Goal: Task Accomplishment & Management: Manage account settings

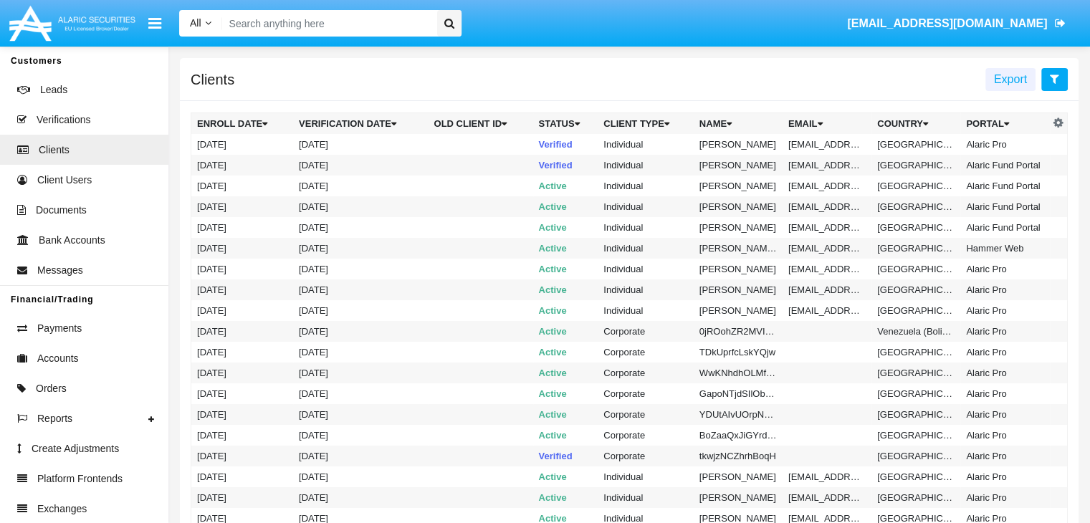
click at [1054, 80] on icon at bounding box center [1054, 78] width 9 height 11
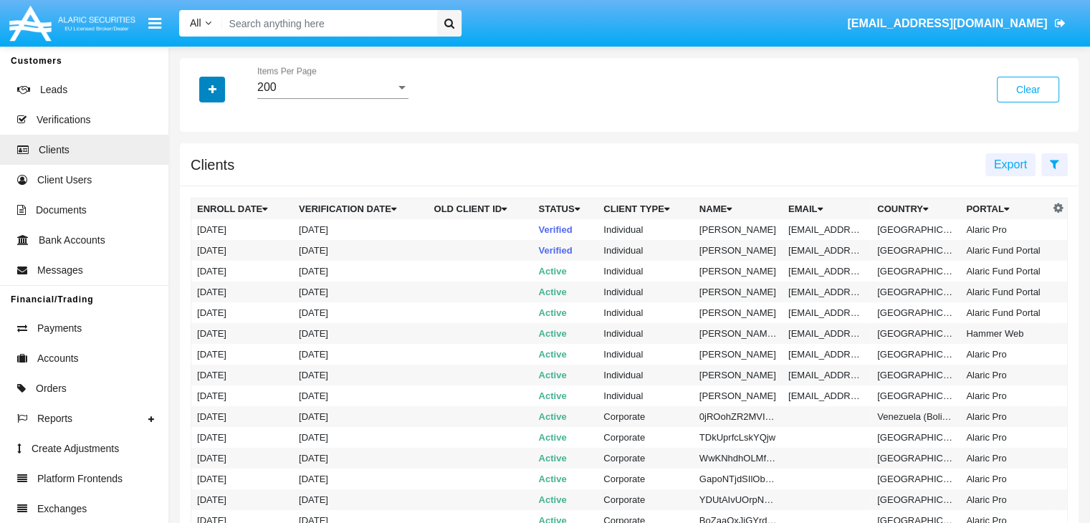
click at [212, 90] on icon "button" at bounding box center [213, 90] width 8 height 10
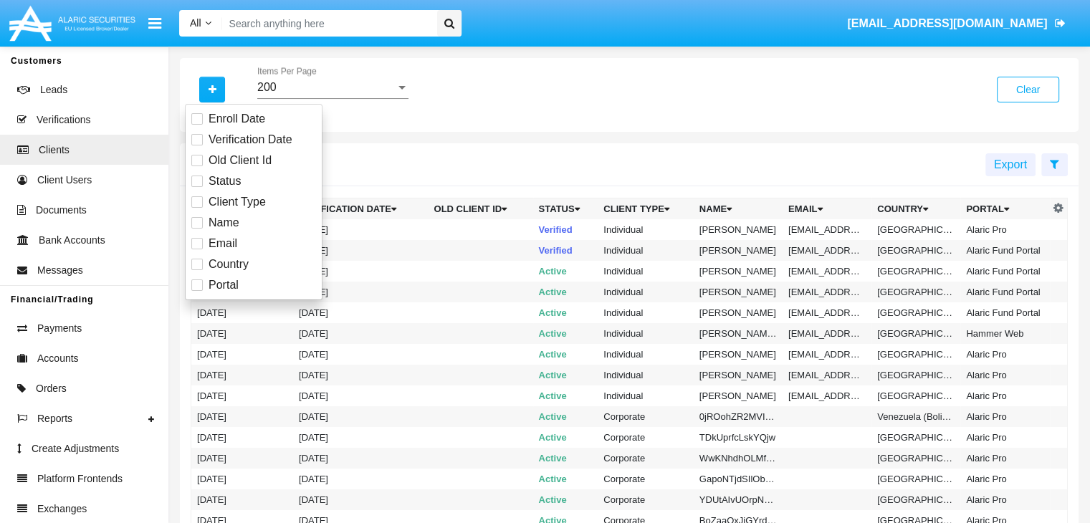
click at [221, 243] on span "Email" at bounding box center [223, 243] width 29 height 17
click at [197, 249] on input "Email" at bounding box center [196, 249] width 1 height 1
checkbox input "true"
click at [212, 90] on icon "button" at bounding box center [213, 90] width 8 height 10
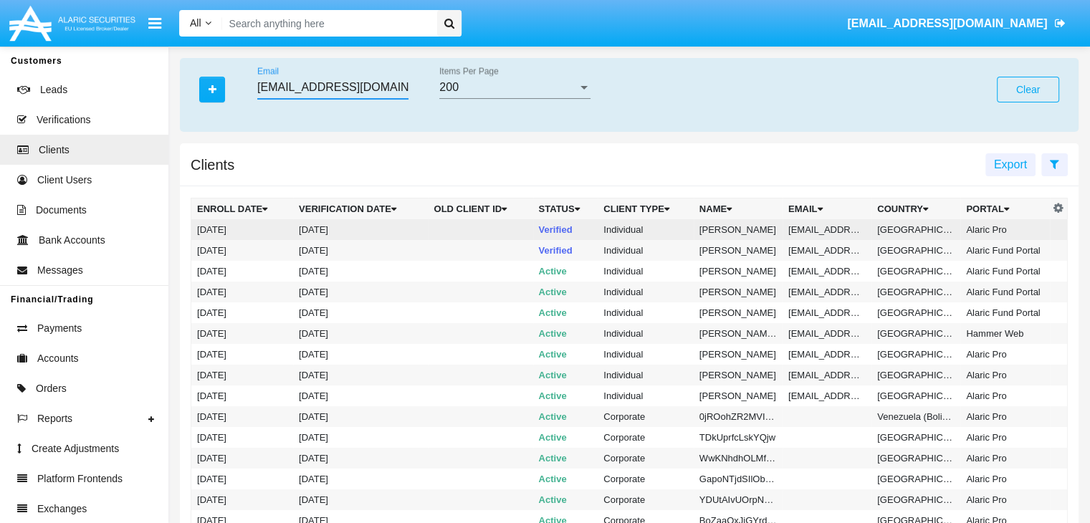
type input "[EMAIL_ADDRESS][DOMAIN_NAME]"
click at [825, 229] on td "[EMAIL_ADDRESS][DOMAIN_NAME]" at bounding box center [827, 229] width 89 height 21
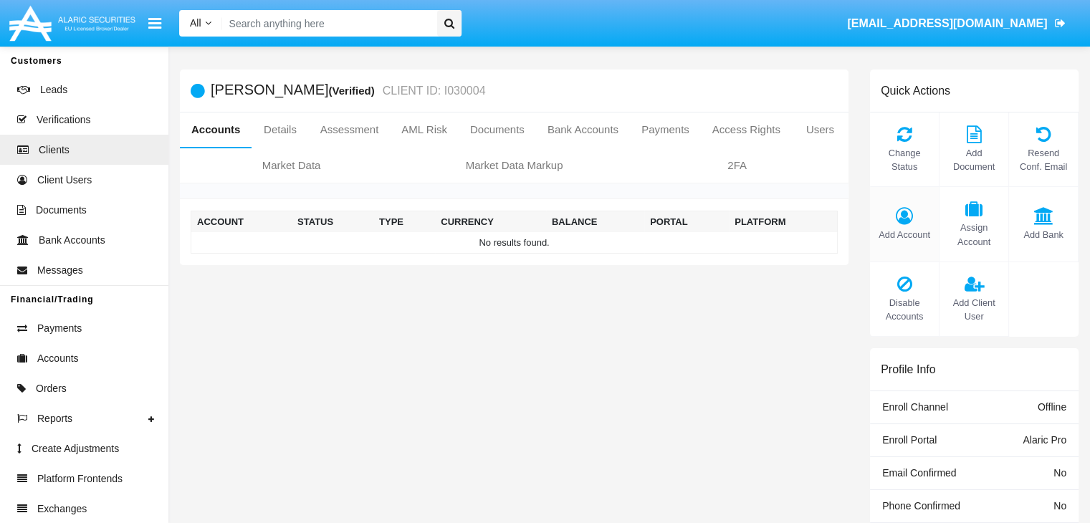
click at [904, 234] on span "Add Account" at bounding box center [904, 235] width 54 height 14
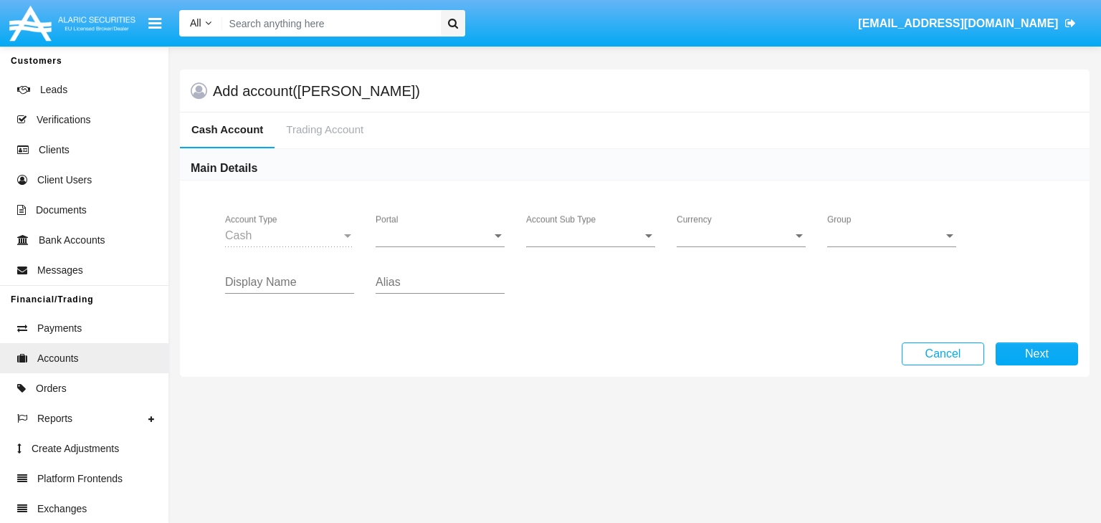
click at [440, 235] on span "Portal" at bounding box center [433, 235] width 116 height 13
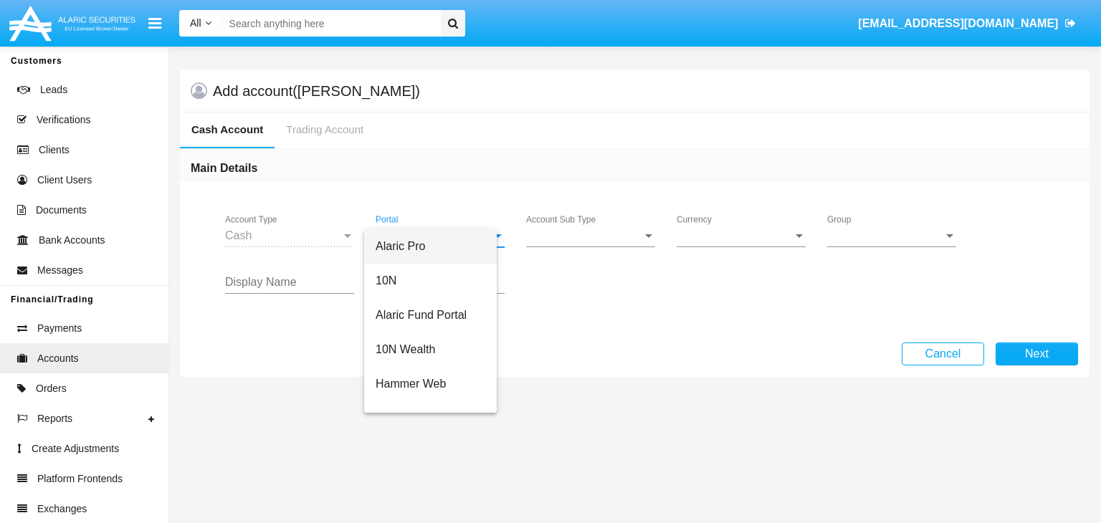
click at [440, 246] on span "Alaric Pro" at bounding box center [430, 246] width 110 height 34
click at [590, 235] on span "Account Sub Type" at bounding box center [584, 235] width 116 height 13
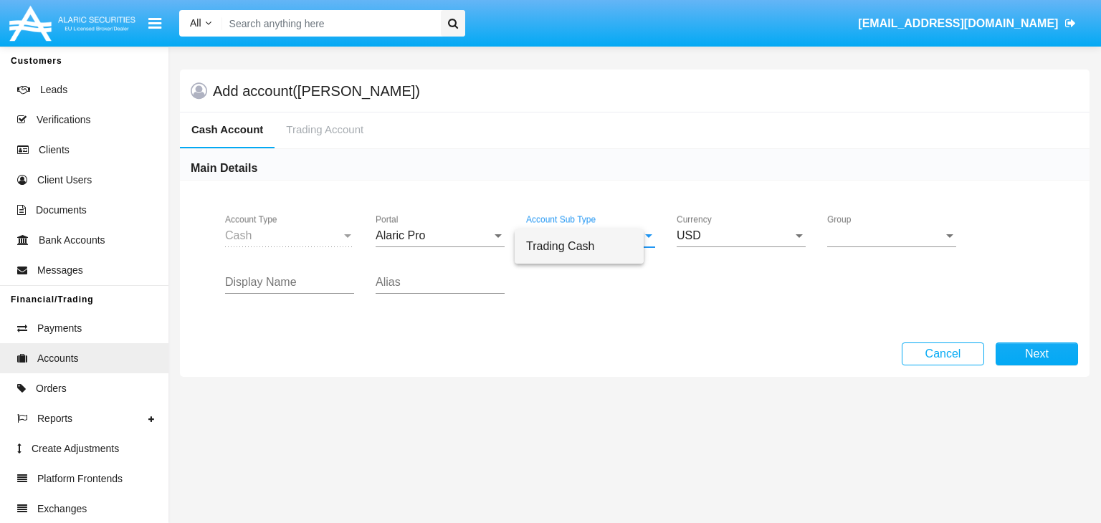
click at [590, 246] on span "Trading Cash" at bounding box center [579, 246] width 106 height 34
click at [891, 235] on span "Group" at bounding box center [885, 235] width 116 height 13
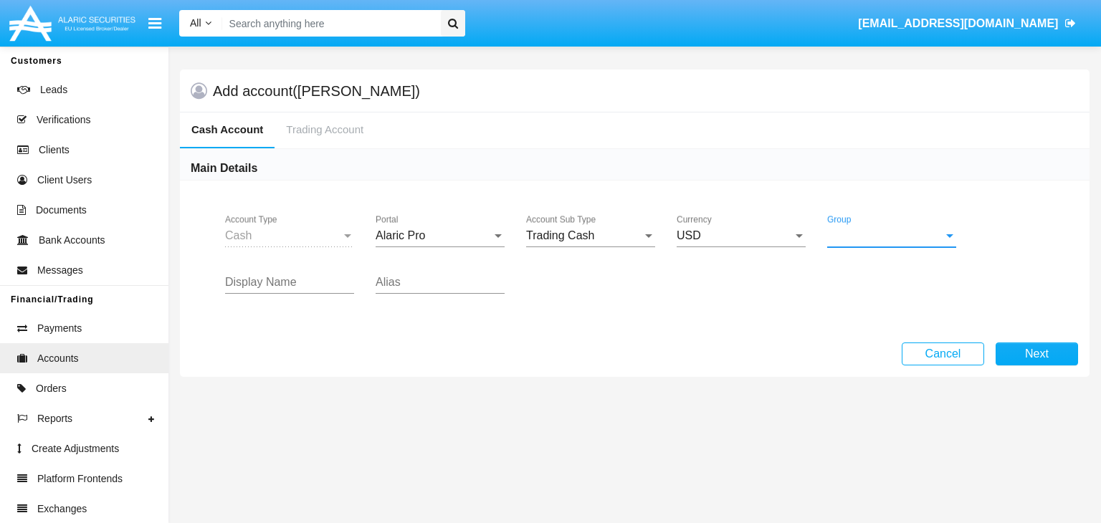
scroll to position [642, 0]
type input "indigo"
type input "pink"
click at [1036, 353] on button "Next" at bounding box center [1036, 354] width 82 height 23
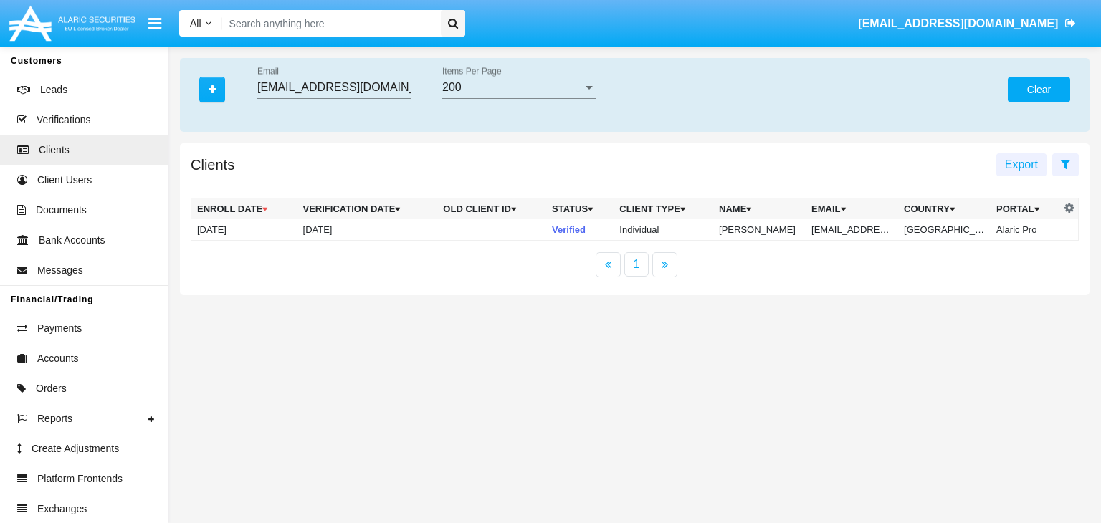
click at [1038, 90] on button "Clear" at bounding box center [1039, 90] width 62 height 26
click at [212, 90] on icon "button" at bounding box center [213, 90] width 8 height 10
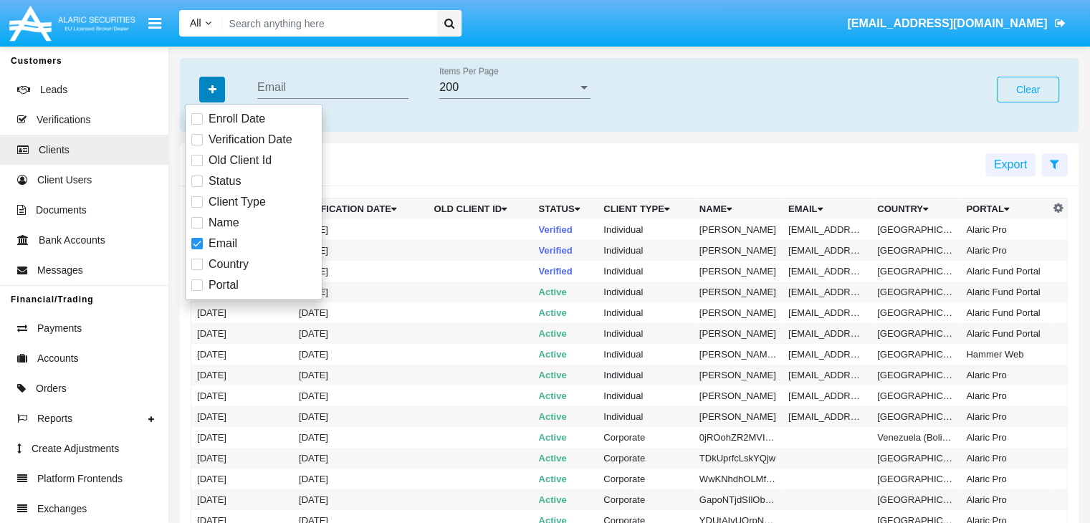
click at [212, 90] on icon "button" at bounding box center [213, 90] width 8 height 10
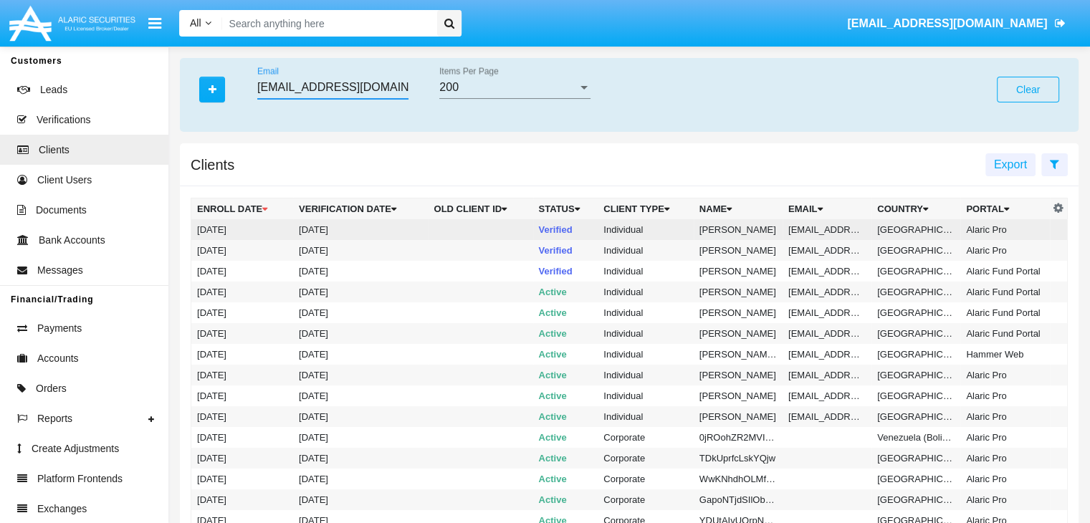
type input "211bkn@1uu.int"
click at [825, 229] on td "211bkn@1uu.int" at bounding box center [827, 229] width 89 height 21
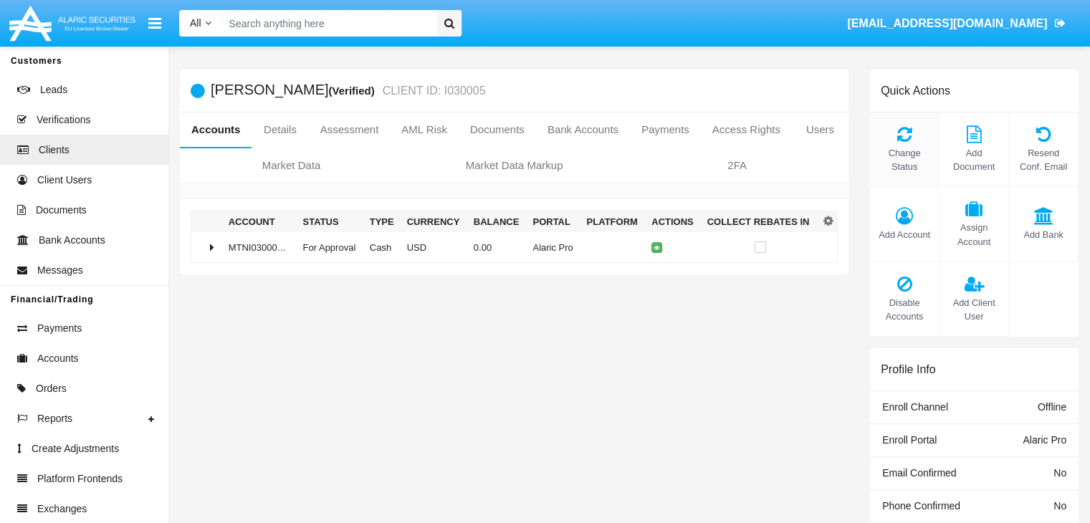
click at [904, 160] on span "Change Status" at bounding box center [904, 159] width 54 height 27
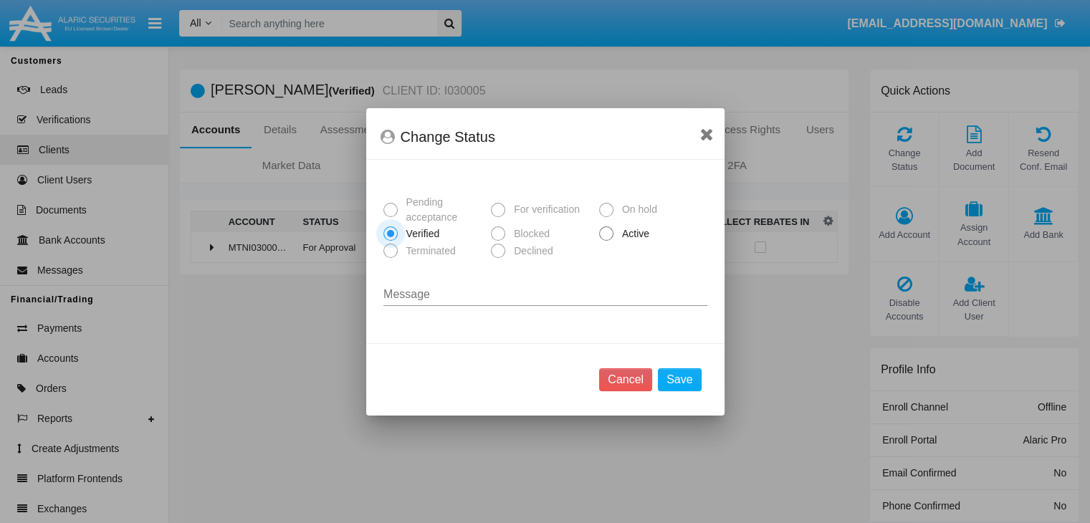
click at [633, 234] on span "Active" at bounding box center [632, 233] width 39 height 15
click at [606, 241] on input "Active" at bounding box center [606, 241] width 1 height 1
radio input "true"
click at [681, 379] on button "Save" at bounding box center [679, 379] width 43 height 23
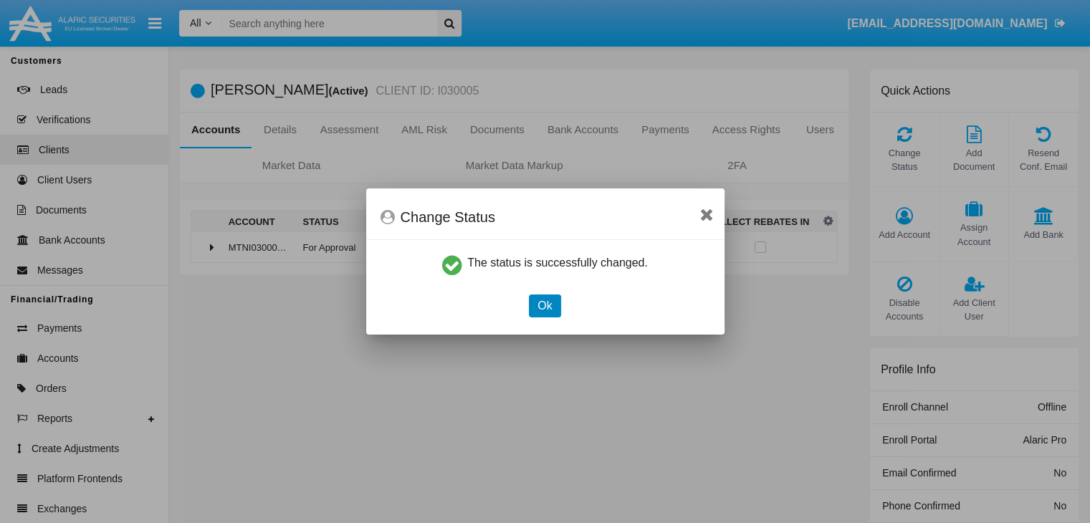
click at [545, 305] on button "Ok" at bounding box center [545, 306] width 32 height 23
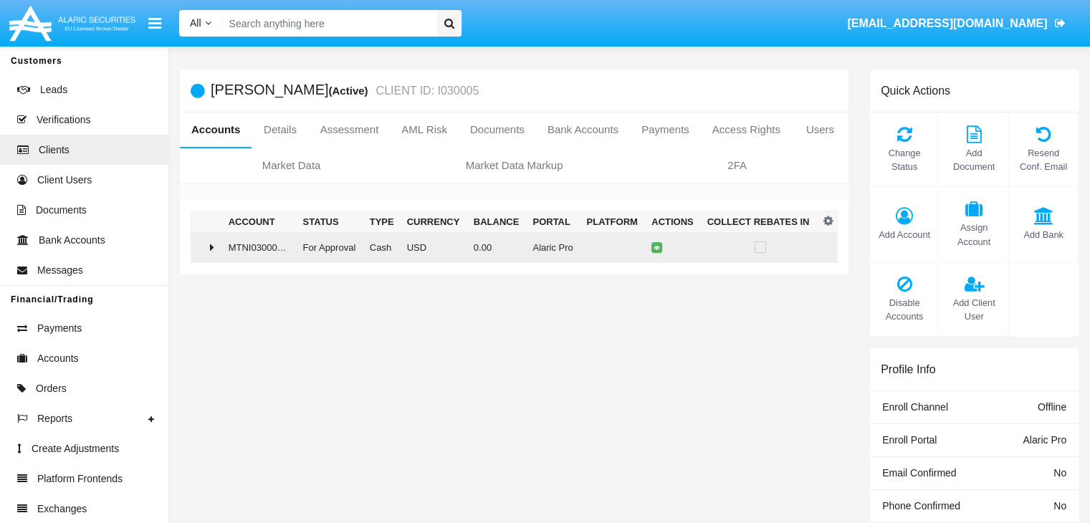
click at [508, 247] on td "0.00" at bounding box center [497, 247] width 59 height 31
